Goal: Task Accomplishment & Management: Use online tool/utility

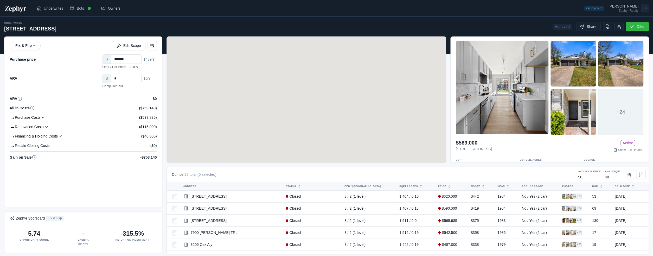
click at [633, 9] on div "Zephyr Realty" at bounding box center [623, 10] width 30 height 3
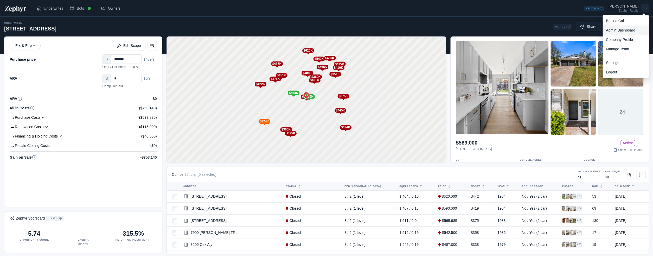
click at [628, 32] on link "Admin Dashboard" at bounding box center [626, 29] width 46 height 9
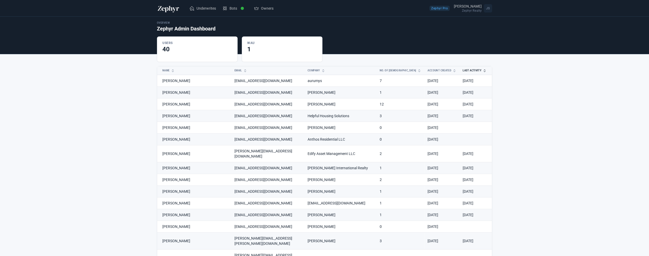
click at [472, 69] on button "Last Activity" at bounding box center [471, 70] width 24 height 8
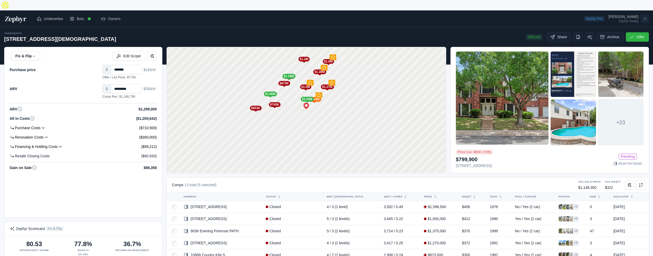
click at [54, 16] on span "Underwrites" at bounding box center [54, 18] width 20 height 5
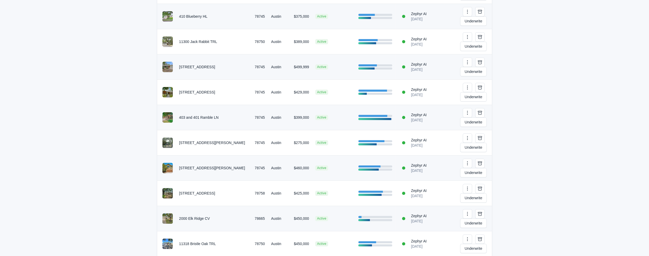
scroll to position [104, 0]
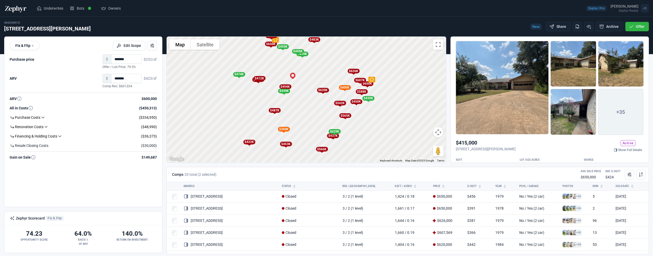
click at [334, 131] on div "$629K" at bounding box center [334, 131] width 12 height 5
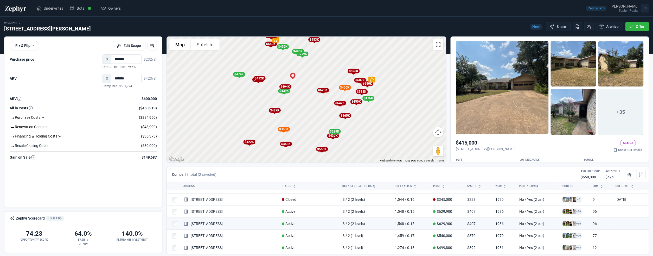
scroll to position [249, 0]
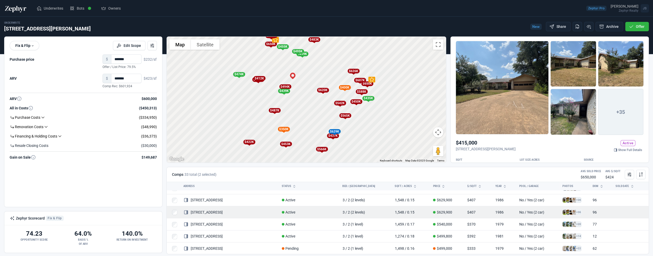
click at [562, 215] on span at bounding box center [564, 211] width 5 height 5
